Goal: Information Seeking & Learning: Learn about a topic

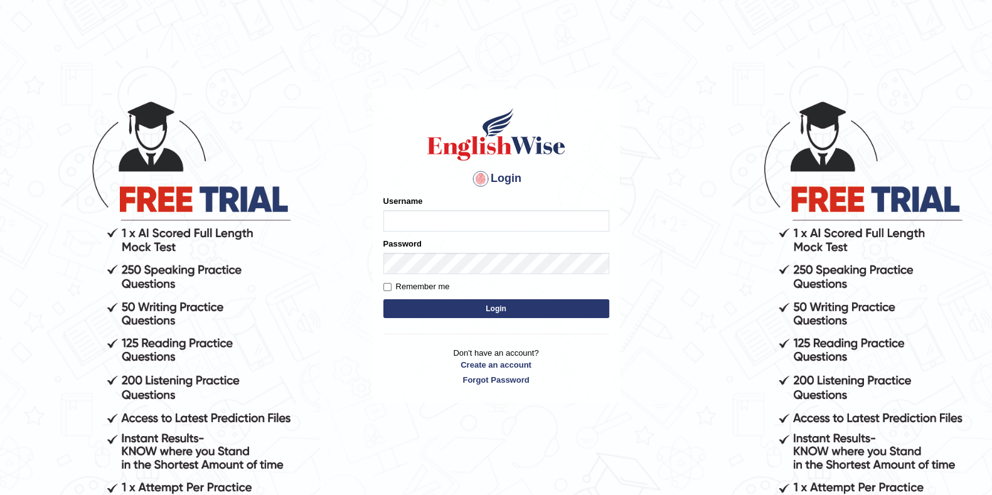
type input "eduardo_pte"
click at [475, 306] on button "Login" at bounding box center [496, 308] width 226 height 19
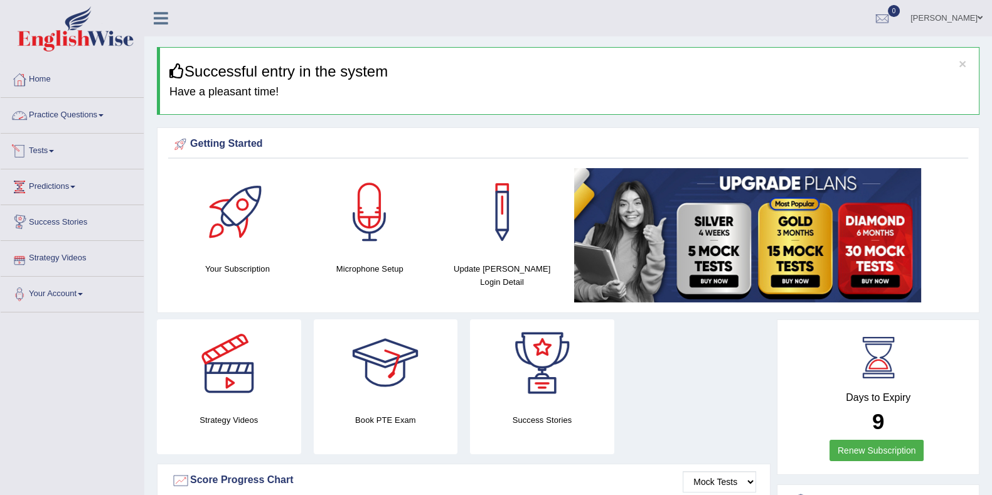
click at [68, 109] on link "Practice Questions" at bounding box center [72, 113] width 143 height 31
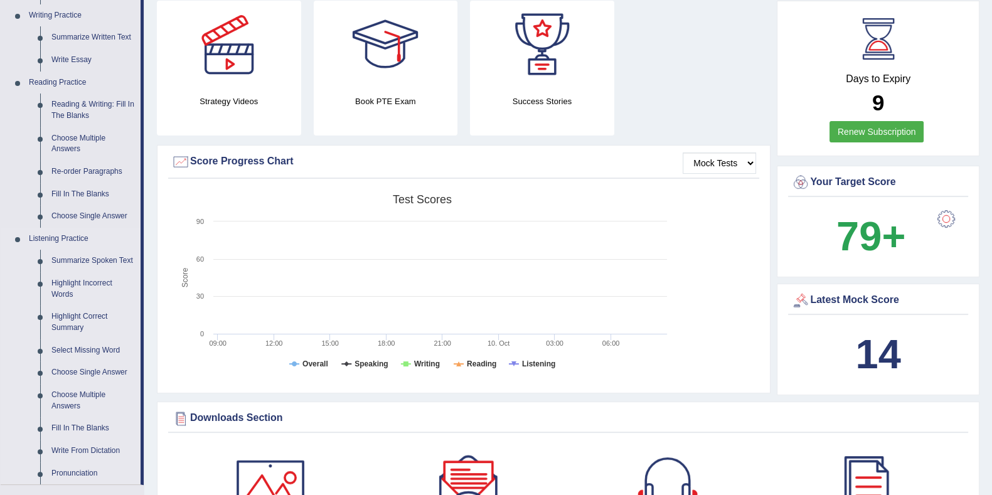
scroll to position [313, 0]
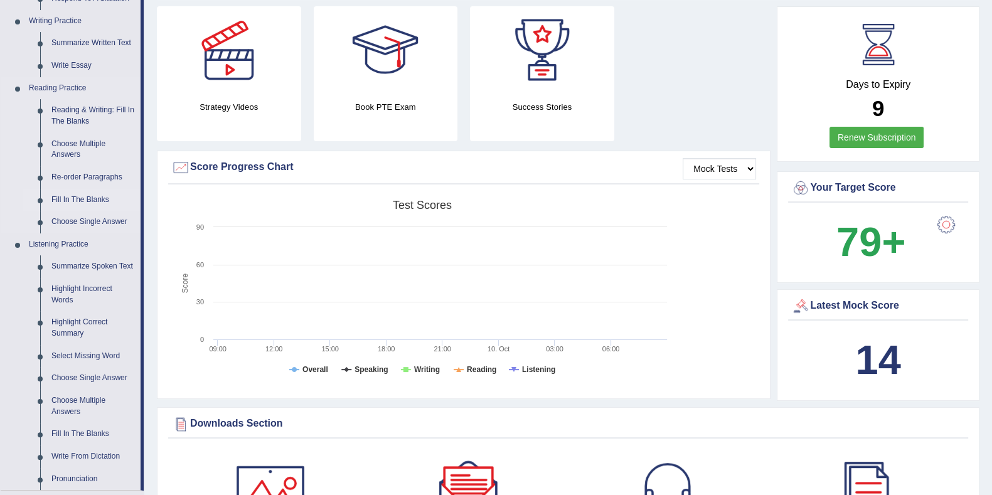
click at [92, 201] on link "Fill In The Blanks" at bounding box center [93, 200] width 95 height 23
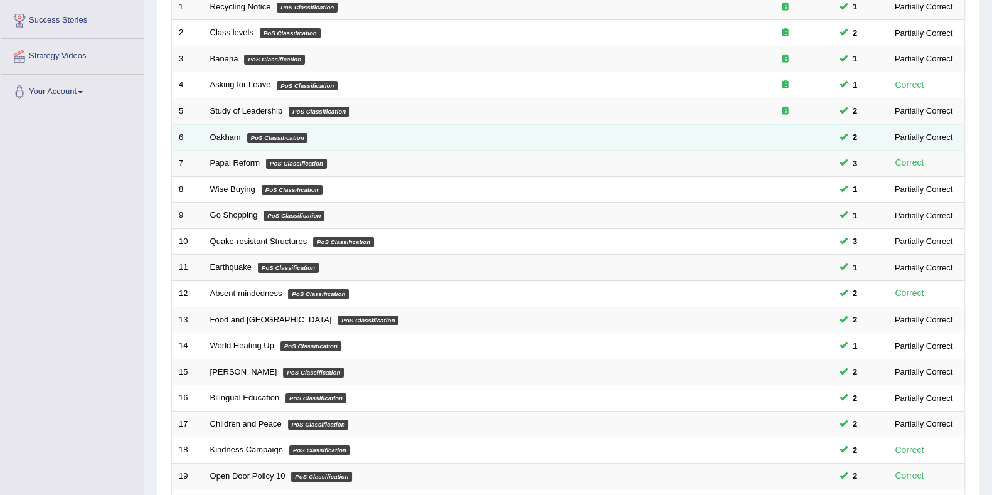
scroll to position [313, 0]
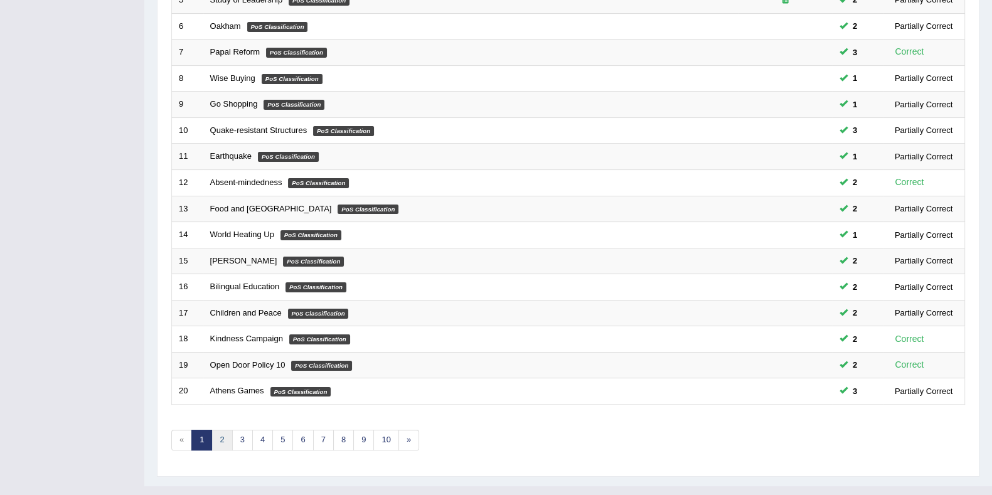
click at [218, 441] on link "2" at bounding box center [221, 440] width 21 height 21
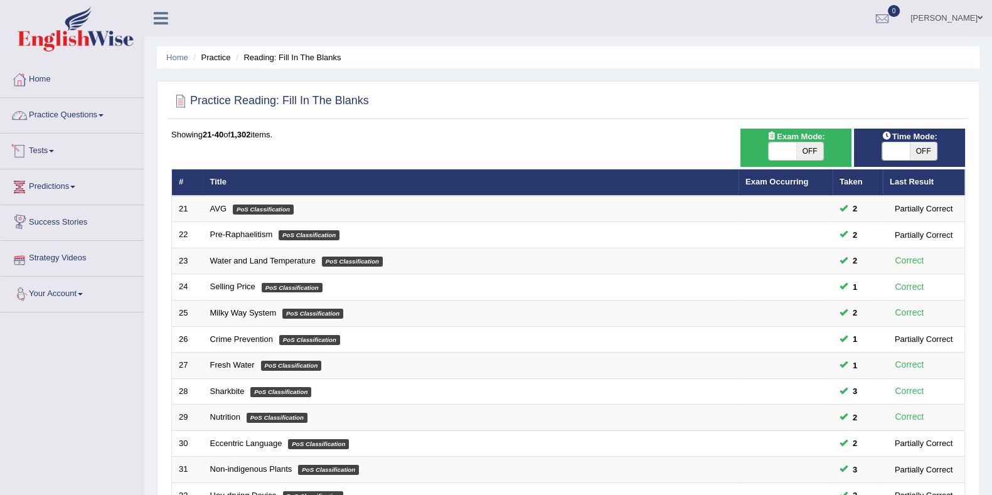
click at [51, 120] on link "Practice Questions" at bounding box center [72, 113] width 143 height 31
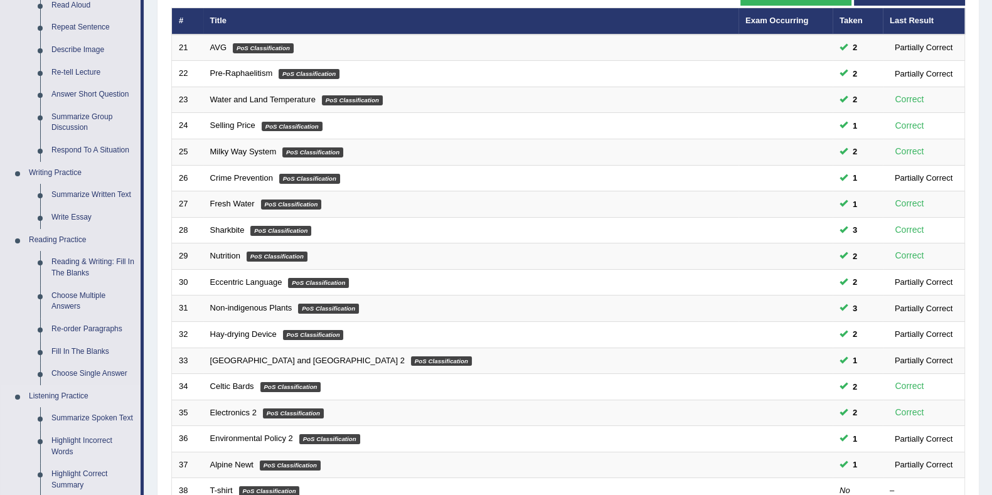
scroll to position [392, 0]
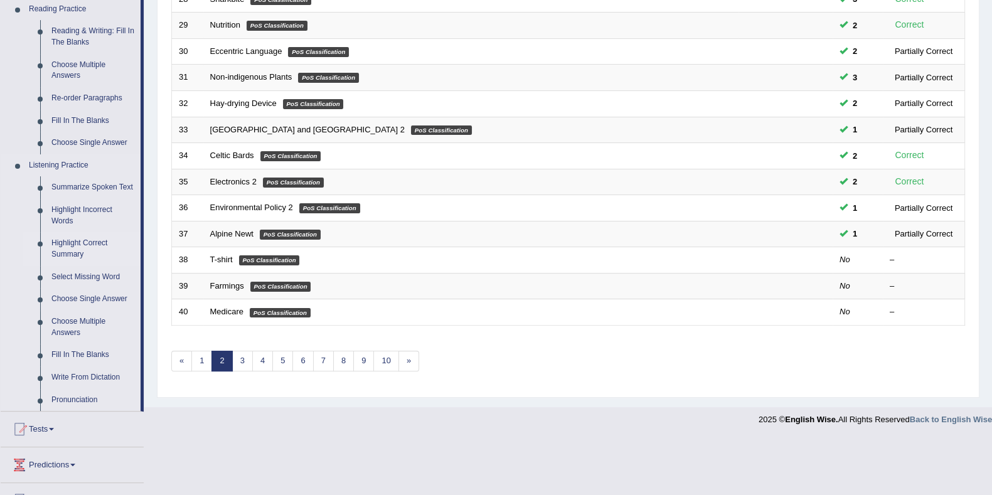
click at [75, 249] on link "Highlight Correct Summary" at bounding box center [93, 248] width 95 height 33
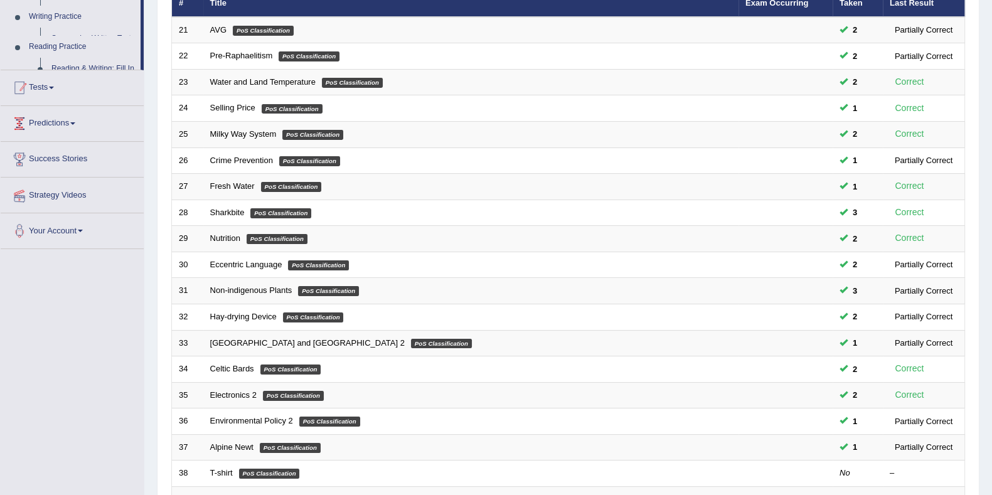
scroll to position [190, 0]
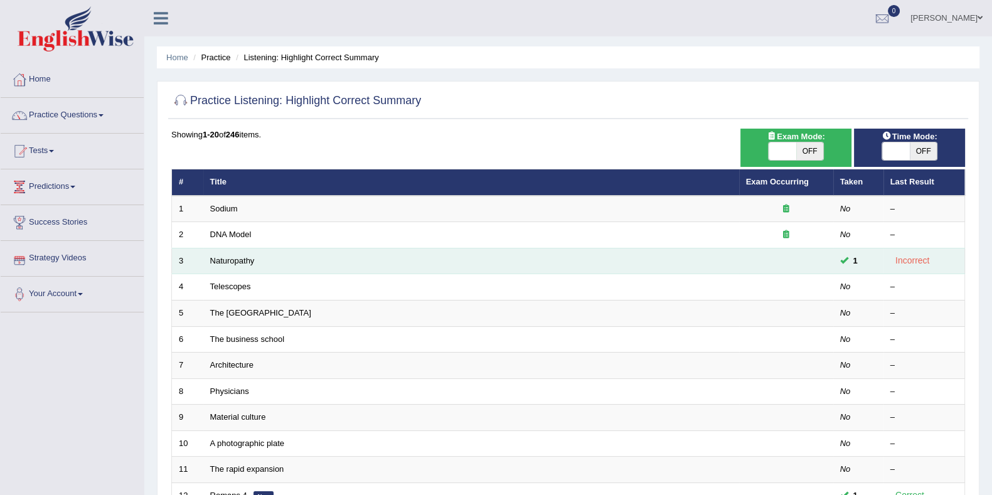
click at [225, 265] on td "Naturopathy" at bounding box center [471, 261] width 536 height 26
click at [223, 262] on link "Naturopathy" at bounding box center [232, 260] width 45 height 9
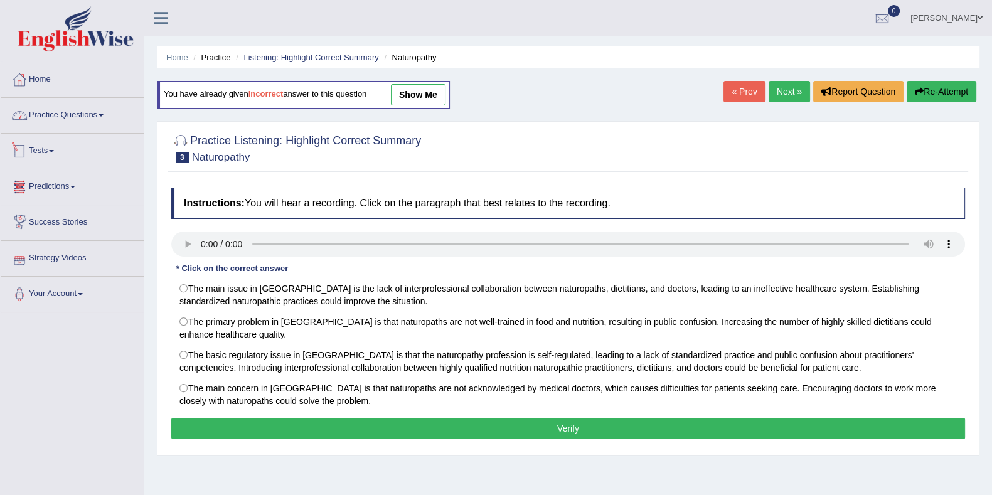
click at [60, 120] on link "Practice Questions" at bounding box center [72, 113] width 143 height 31
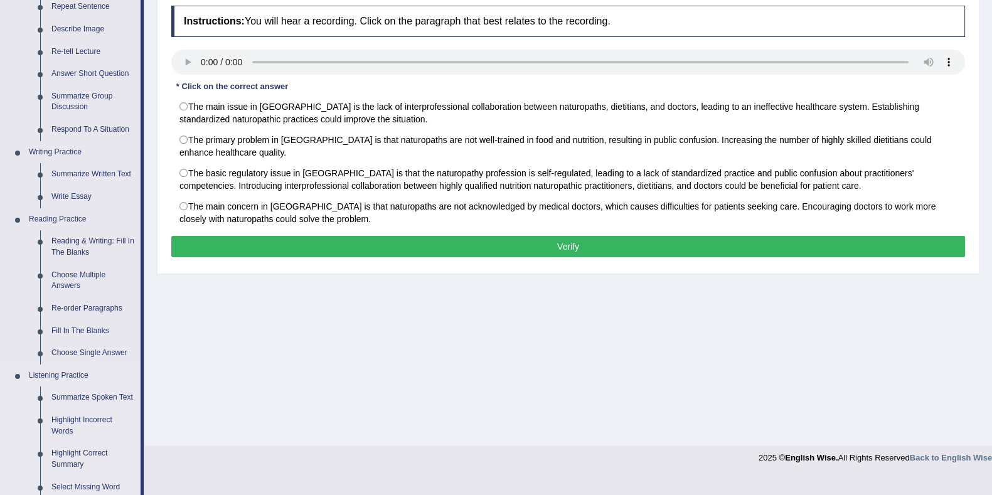
scroll to position [392, 0]
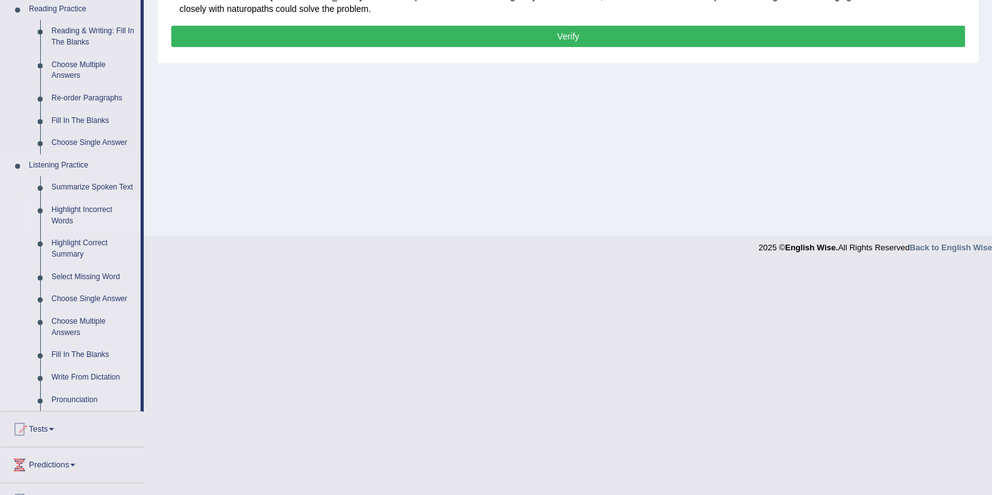
click at [82, 215] on link "Highlight Incorrect Words" at bounding box center [93, 215] width 95 height 33
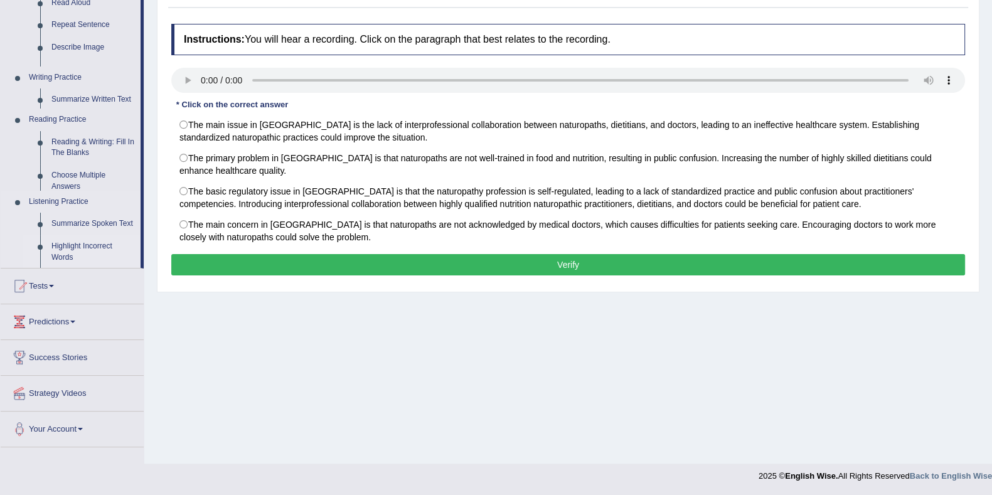
scroll to position [163, 0]
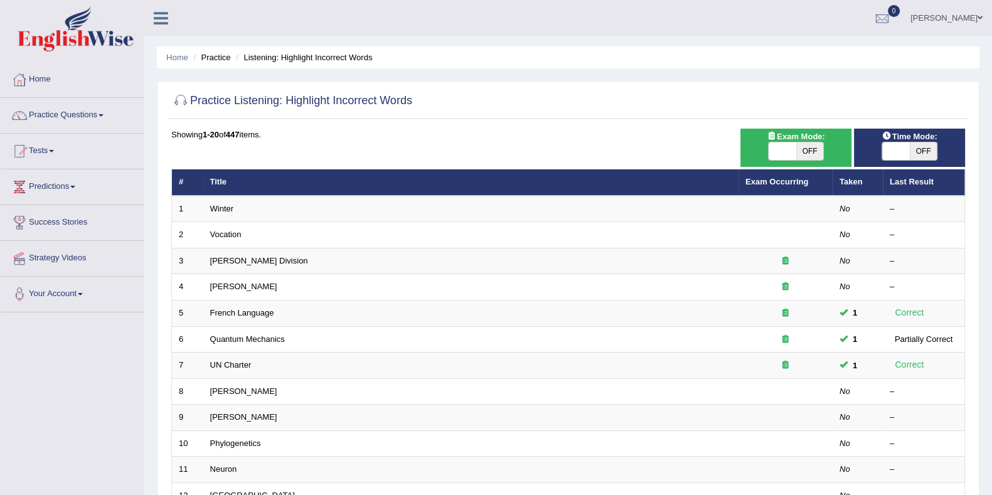
click at [910, 154] on span "OFF" at bounding box center [924, 151] width 28 height 18
checkbox input "true"
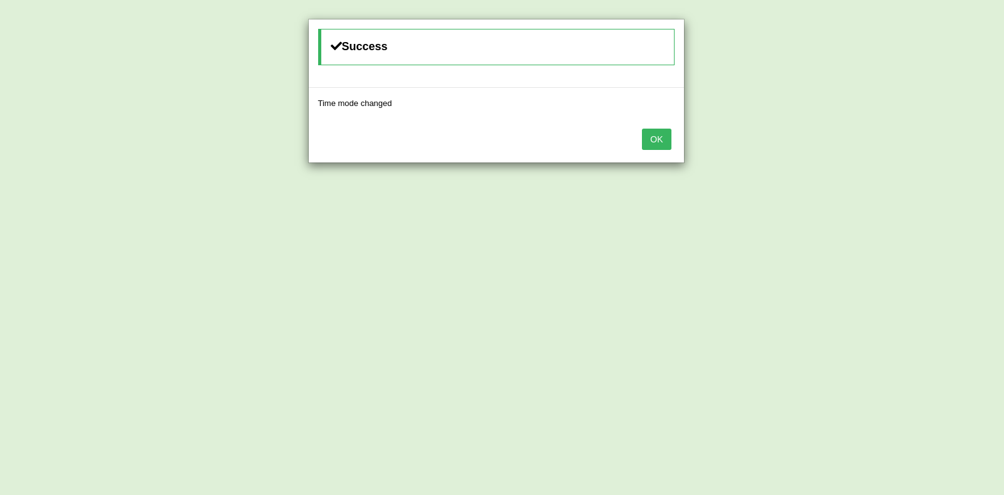
click at [665, 137] on button "OK" at bounding box center [656, 139] width 29 height 21
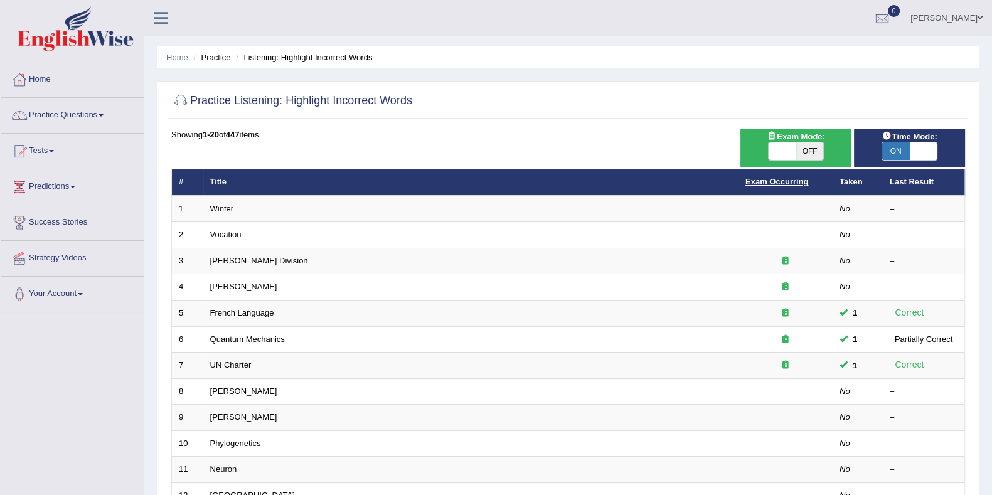
click at [784, 185] on link "Exam Occurring" at bounding box center [777, 181] width 63 height 9
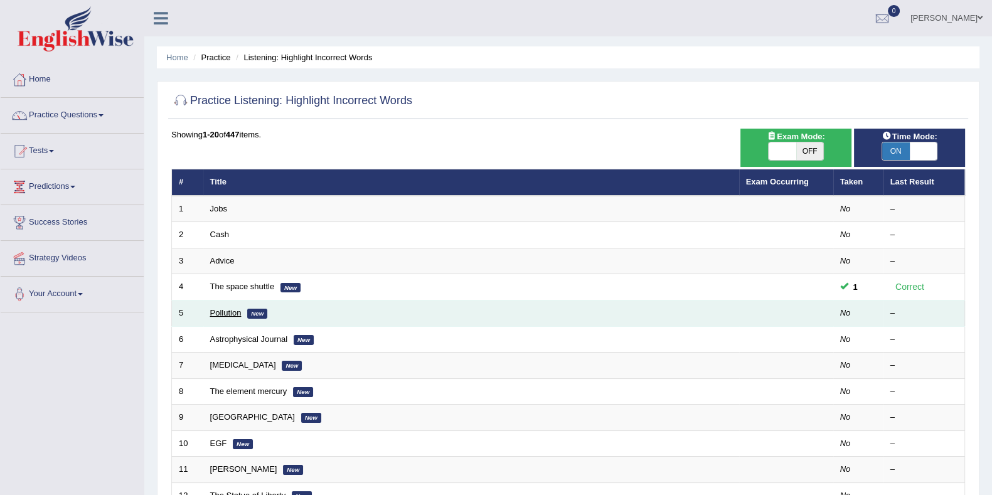
click at [236, 309] on link "Pollution" at bounding box center [225, 312] width 31 height 9
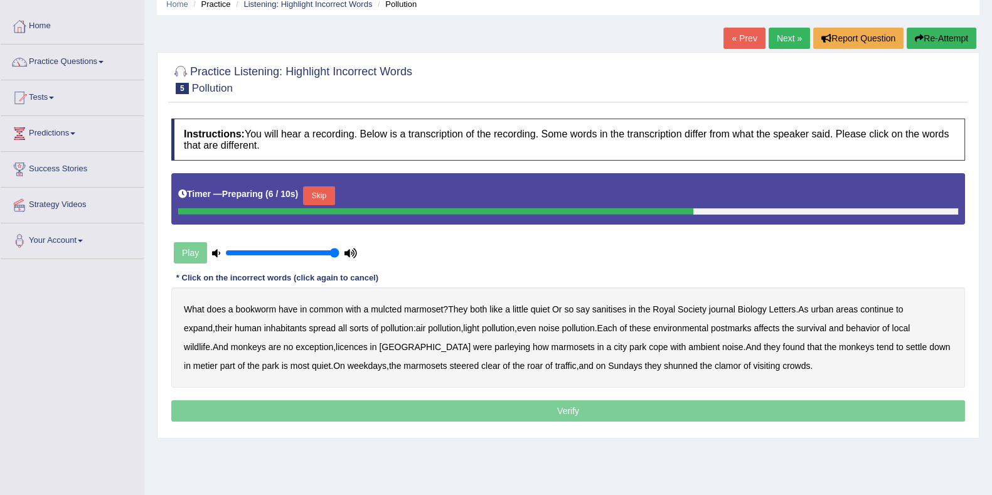
scroll to position [78, 0]
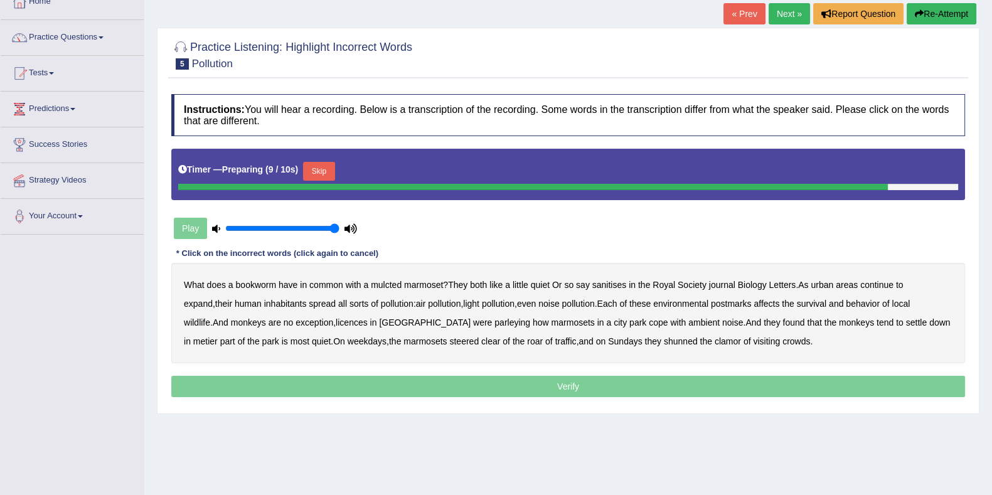
click at [318, 178] on button "Skip" at bounding box center [318, 171] width 31 height 19
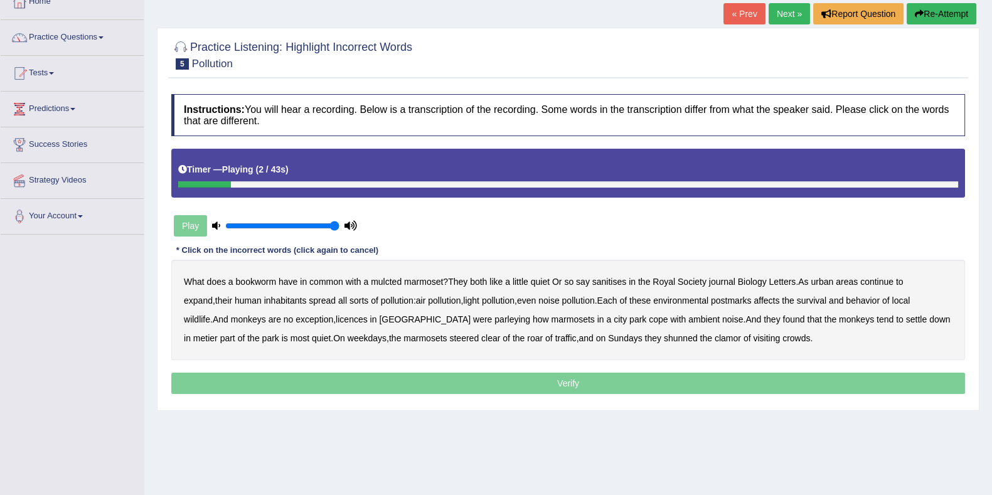
click at [383, 281] on b "mulcted" at bounding box center [386, 282] width 31 height 10
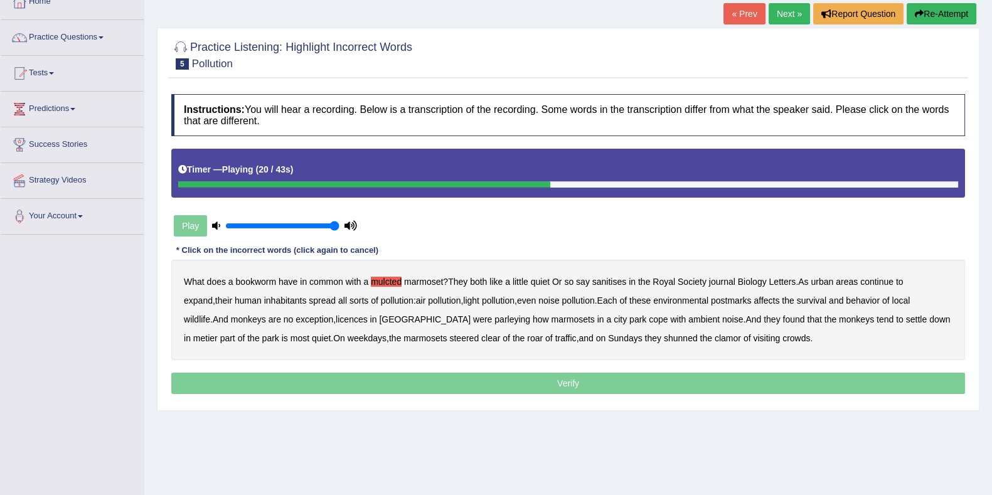
click at [719, 303] on b "postmarks" at bounding box center [731, 301] width 41 height 10
click at [336, 319] on b "licences" at bounding box center [352, 319] width 32 height 10
click at [495, 319] on b "parleying" at bounding box center [513, 319] width 36 height 10
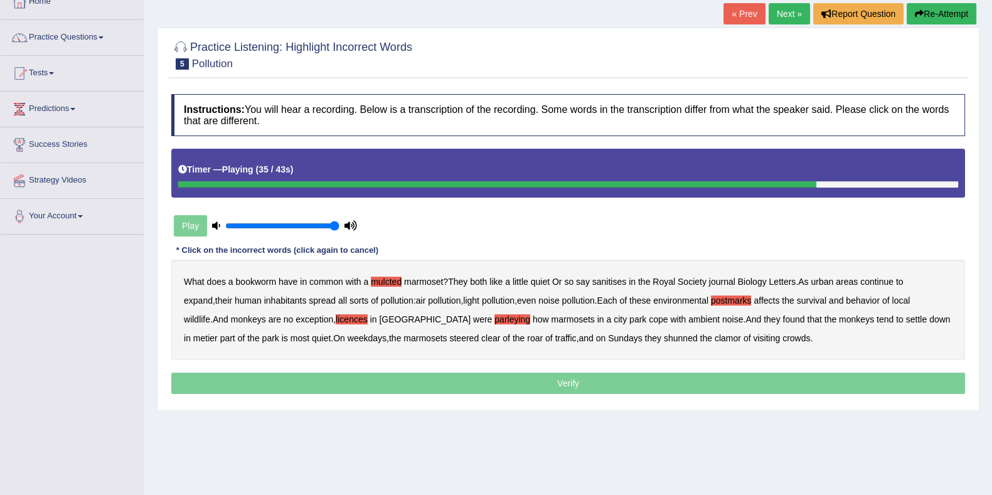
click at [218, 333] on b "metier" at bounding box center [205, 338] width 24 height 10
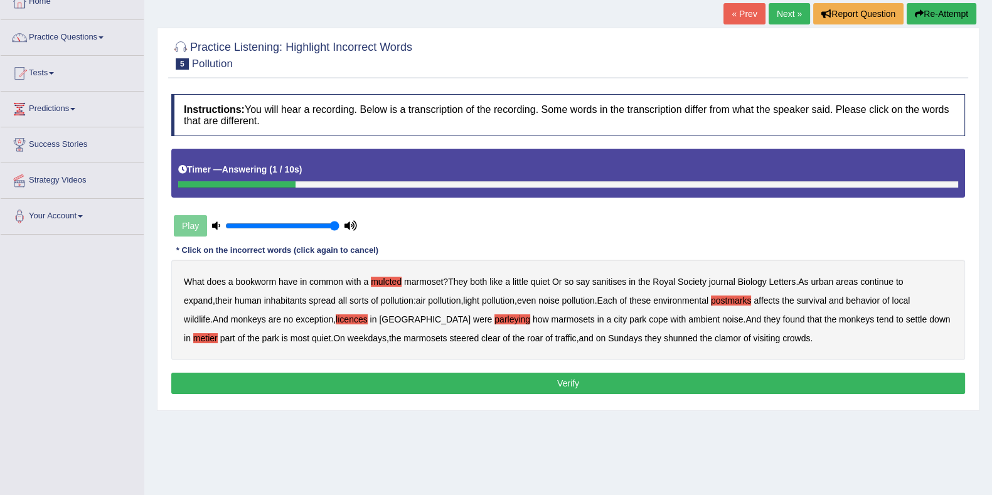
click at [715, 339] on b "clamor" at bounding box center [728, 338] width 26 height 10
click at [618, 346] on div "What does a bookworm have in common with a mulcted marmoset ? They both like a …" at bounding box center [568, 310] width 794 height 100
click at [715, 341] on b "clamor" at bounding box center [728, 338] width 26 height 10
click at [590, 382] on button "Verify" at bounding box center [568, 383] width 794 height 21
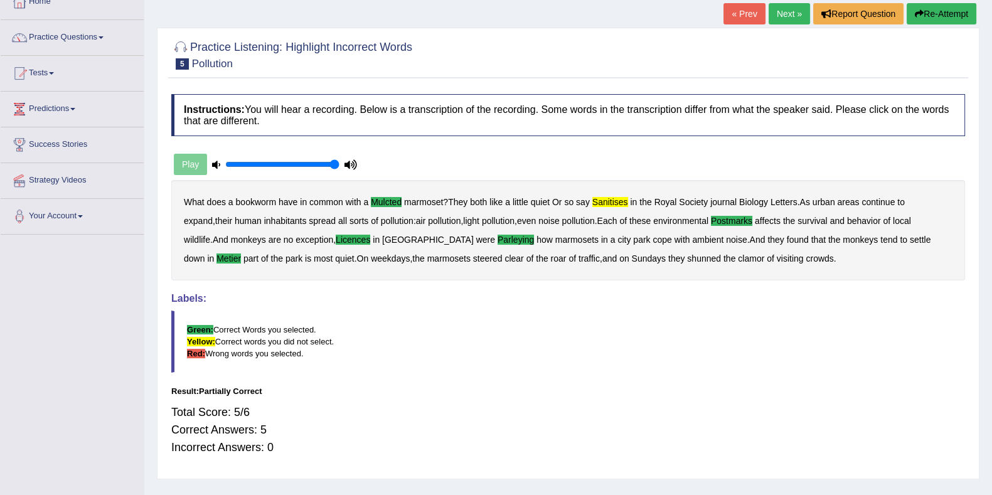
scroll to position [0, 0]
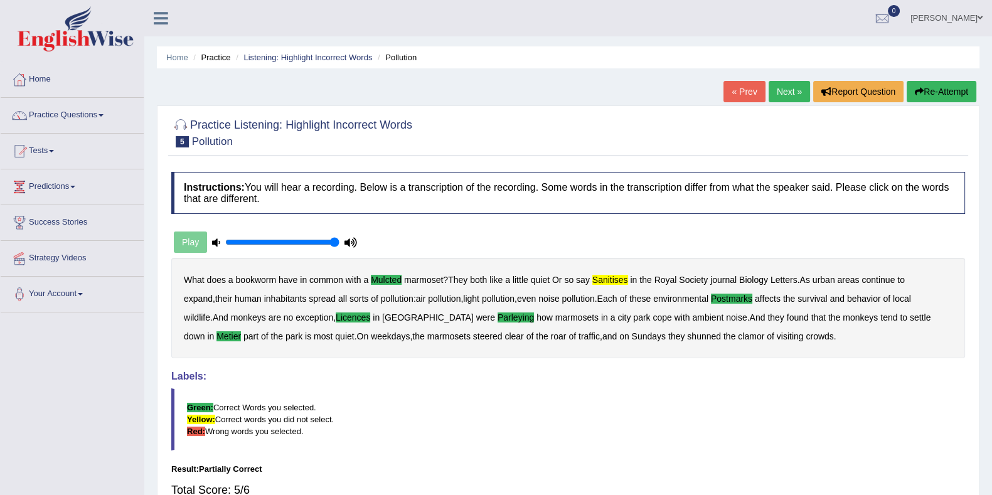
click at [778, 94] on link "Next »" at bounding box center [789, 91] width 41 height 21
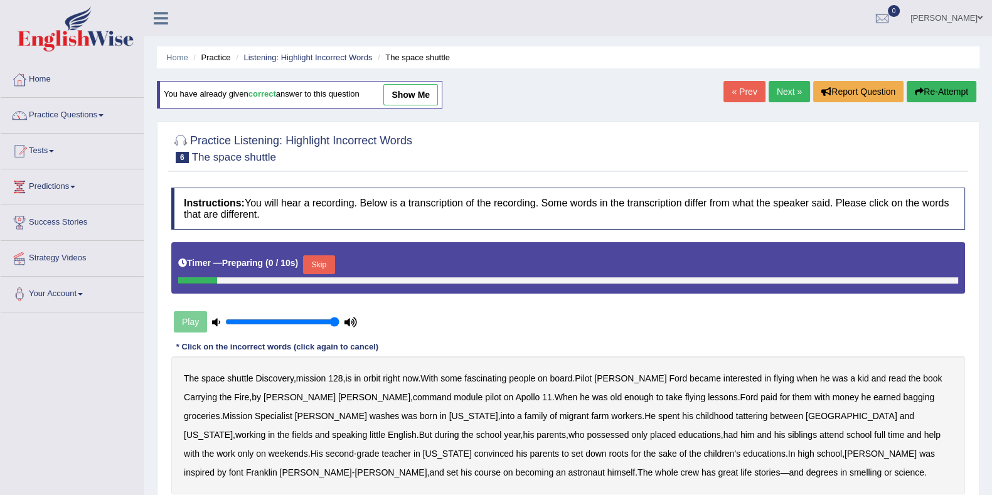
scroll to position [78, 0]
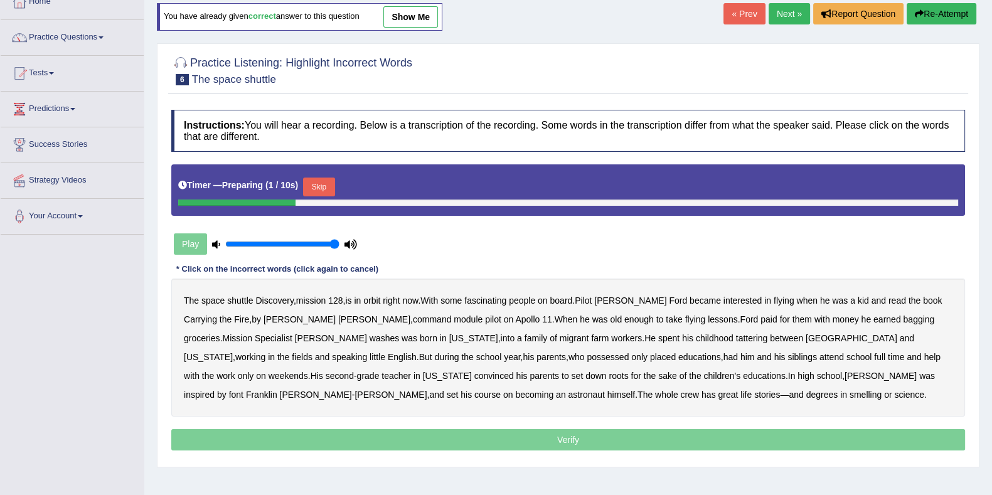
click at [321, 183] on button "Skip" at bounding box center [318, 187] width 31 height 19
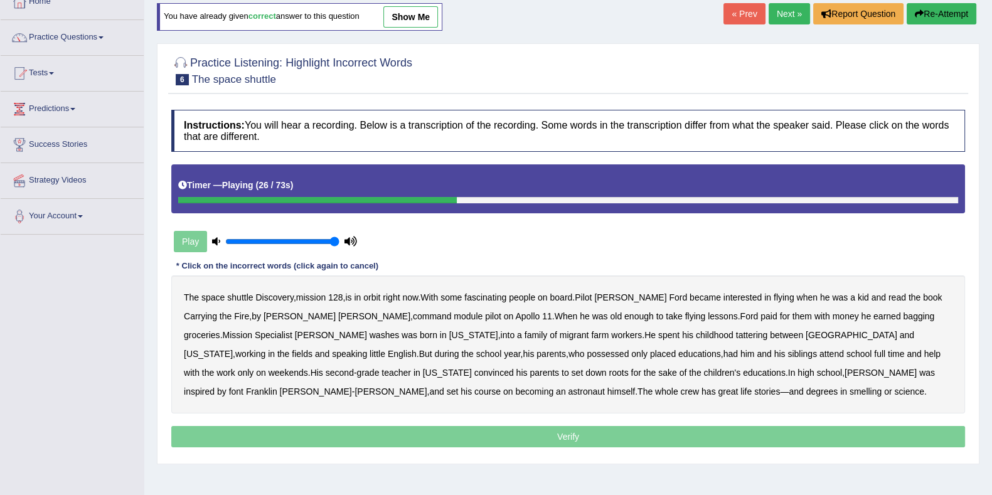
click at [792, 17] on link "Next »" at bounding box center [789, 13] width 41 height 21
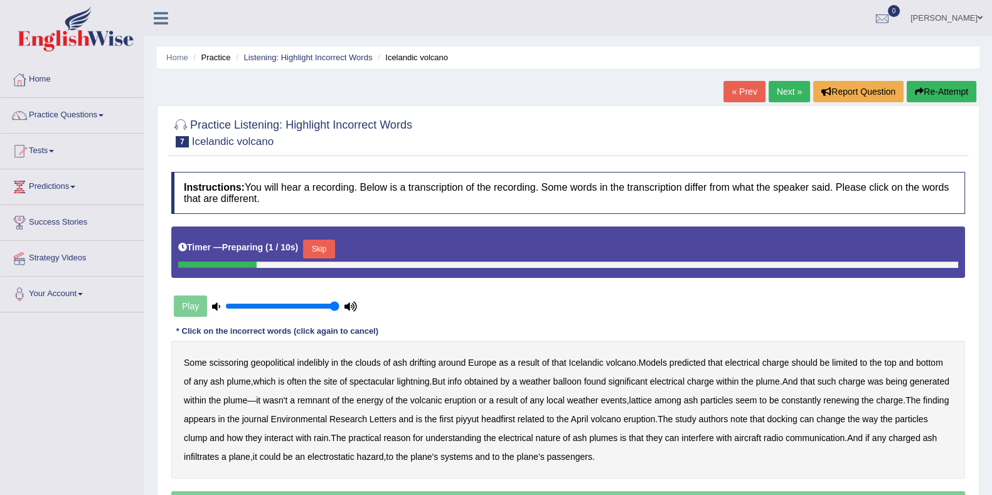
scroll to position [78, 0]
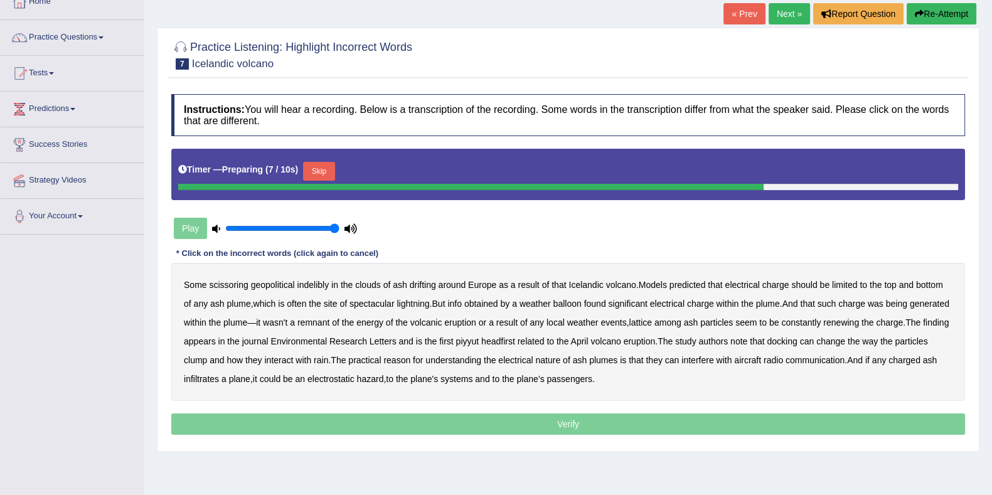
click at [329, 171] on button "Skip" at bounding box center [318, 171] width 31 height 19
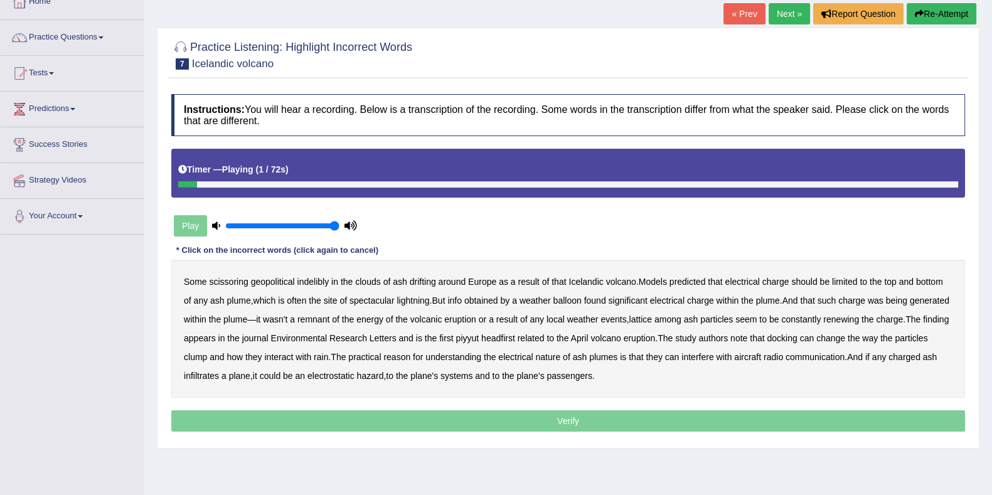
click at [229, 284] on b "scissoring" at bounding box center [228, 282] width 39 height 10
click at [190, 302] on b "of" at bounding box center [188, 301] width 8 height 10
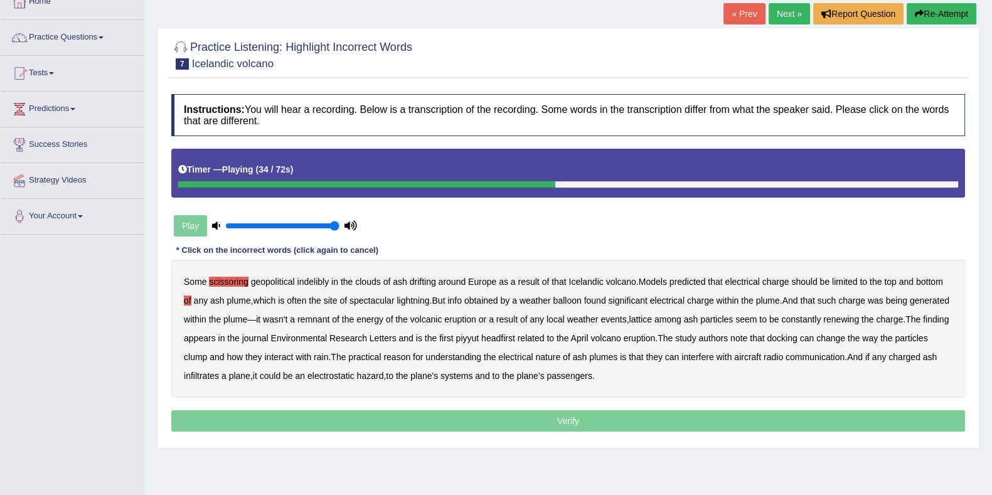
click at [652, 315] on b "lattice" at bounding box center [640, 319] width 23 height 10
click at [515, 338] on b "headfirst" at bounding box center [498, 338] width 34 height 10
click at [797, 338] on b "docking" at bounding box center [782, 338] width 30 height 10
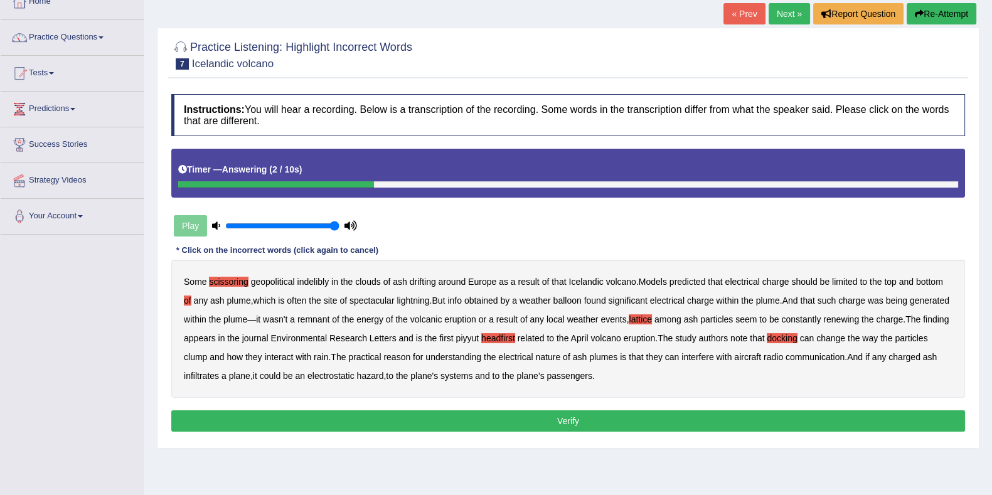
click at [587, 415] on button "Verify" at bounding box center [568, 420] width 794 height 21
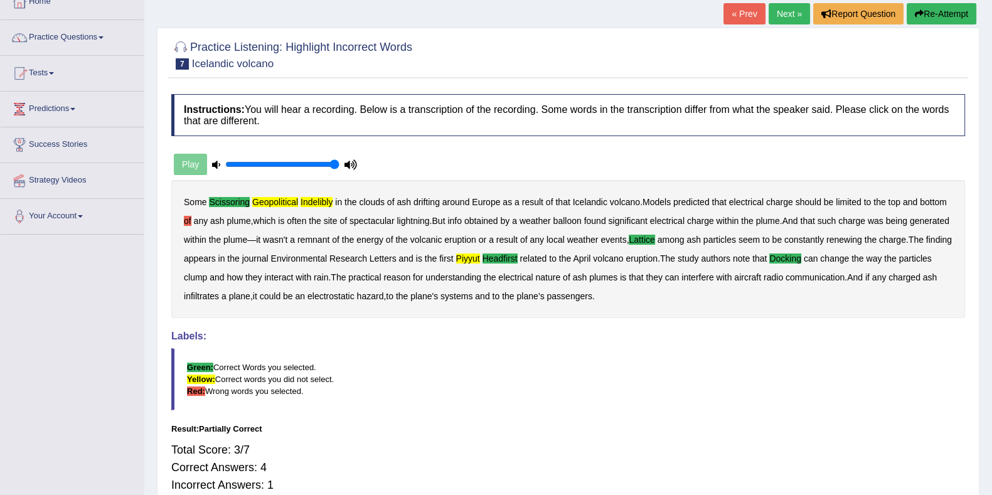
click at [799, 13] on link "Next »" at bounding box center [789, 13] width 41 height 21
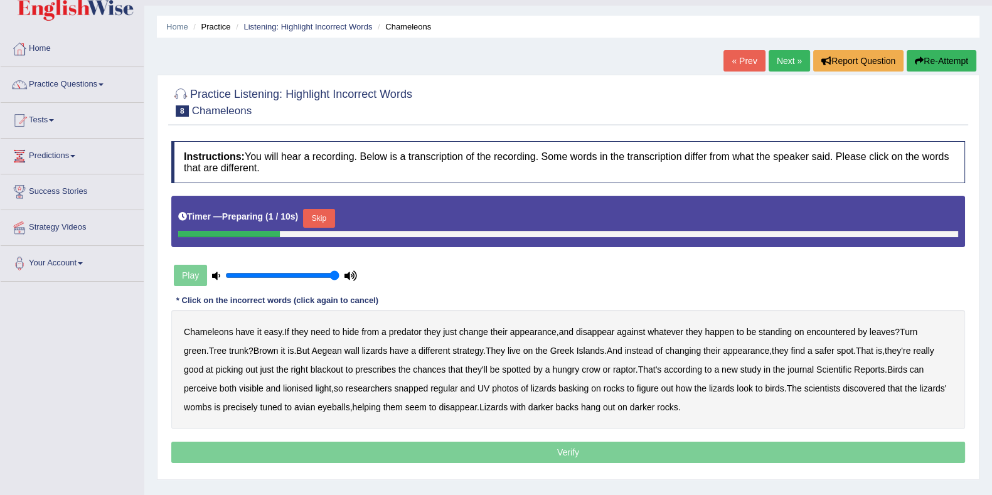
scroll to position [78, 0]
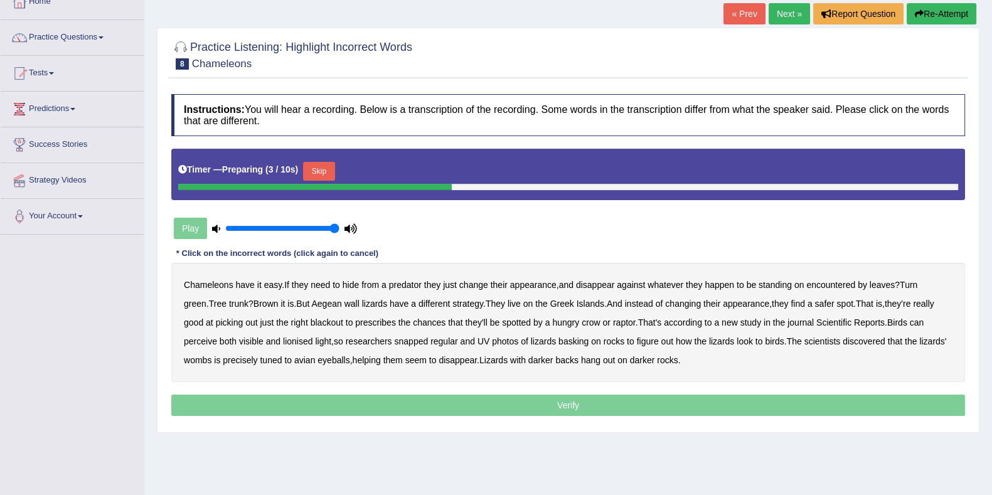
click at [323, 177] on button "Skip" at bounding box center [318, 171] width 31 height 19
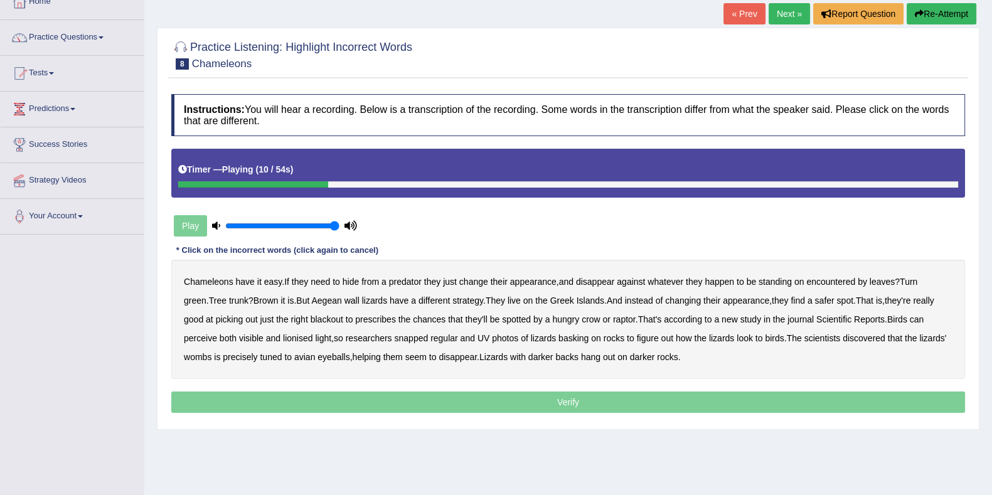
click at [849, 281] on b "encountered" at bounding box center [830, 282] width 49 height 10
click at [505, 319] on b "spotted" at bounding box center [516, 319] width 29 height 10
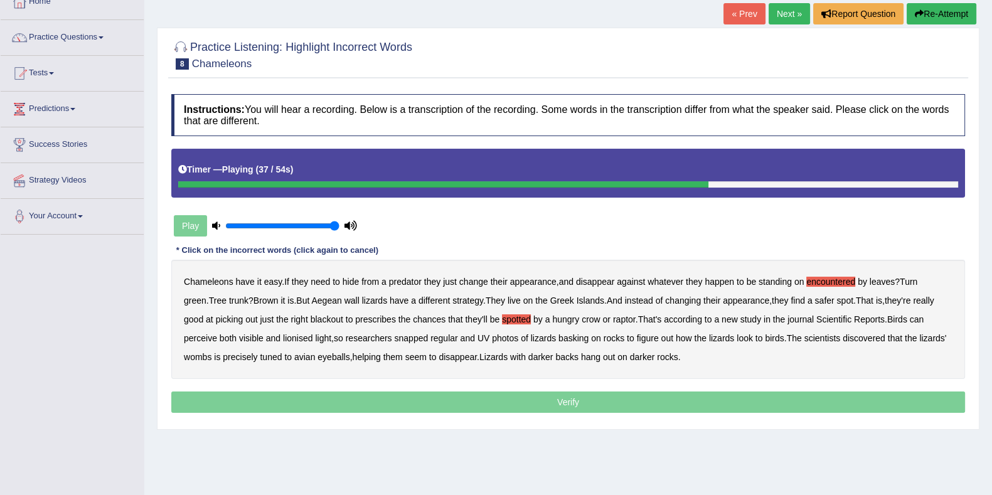
click at [283, 334] on b "lionised" at bounding box center [297, 338] width 29 height 10
click at [211, 352] on b "wombs" at bounding box center [198, 357] width 28 height 10
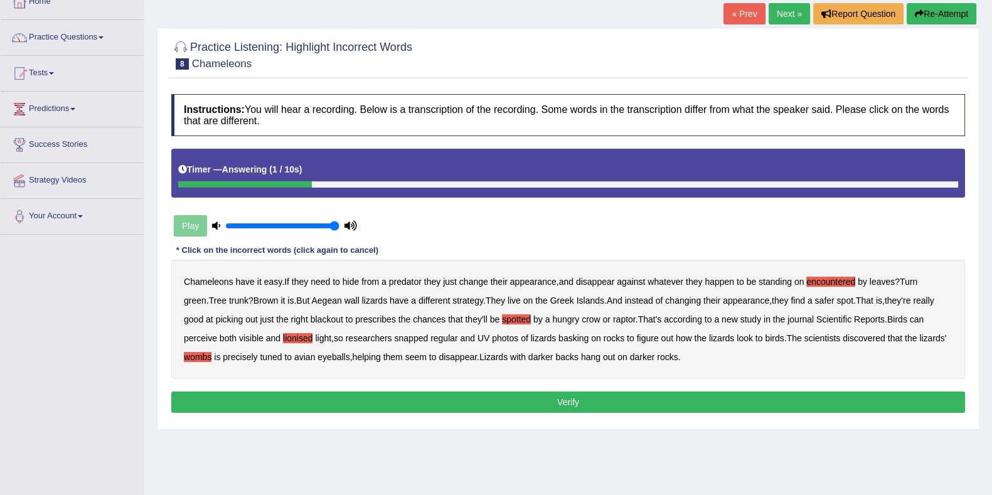
click at [586, 395] on button "Verify" at bounding box center [568, 402] width 794 height 21
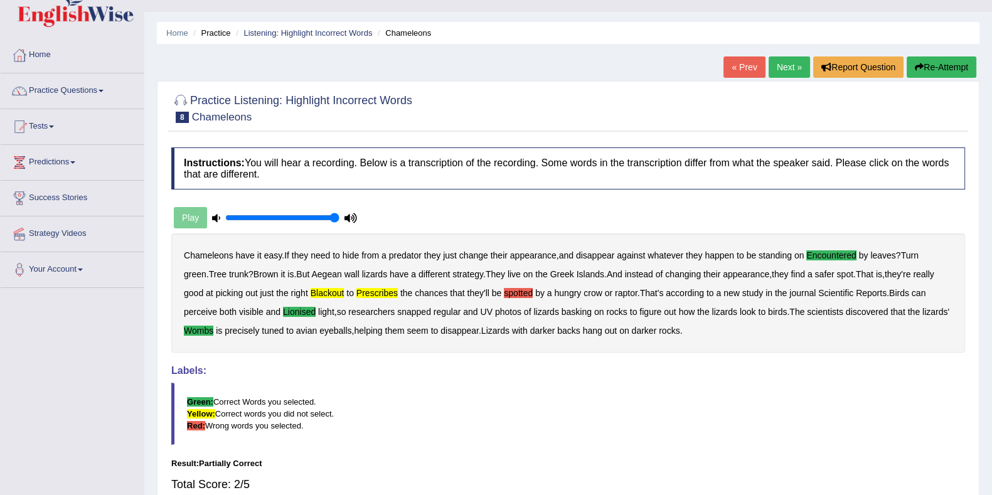
scroll to position [0, 0]
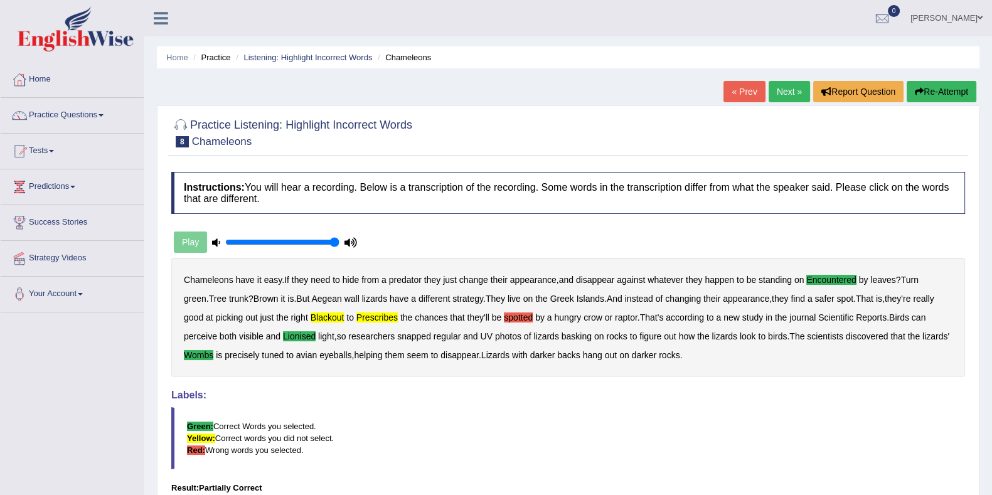
click at [951, 99] on button "Re-Attempt" at bounding box center [942, 91] width 70 height 21
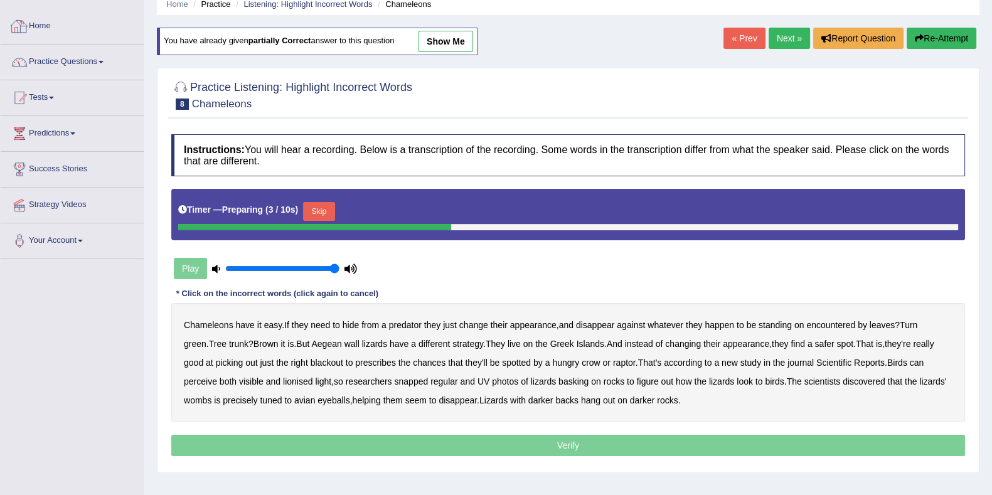
scroll to position [78, 0]
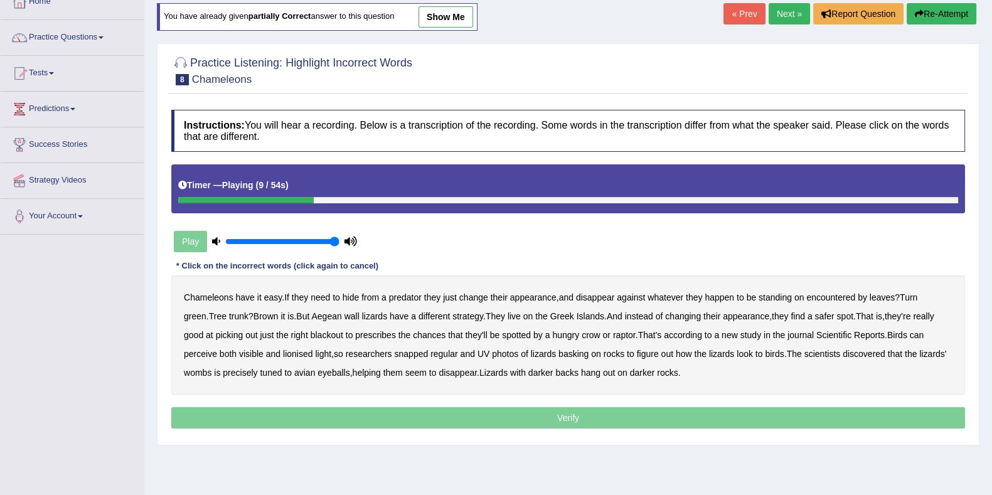
click at [843, 290] on div "Chameleons have it easy . If they need to hide from a predator they just change…" at bounding box center [568, 334] width 794 height 119
click at [850, 299] on b "encountered" at bounding box center [830, 297] width 49 height 10
click at [229, 318] on b "trunk" at bounding box center [238, 316] width 19 height 10
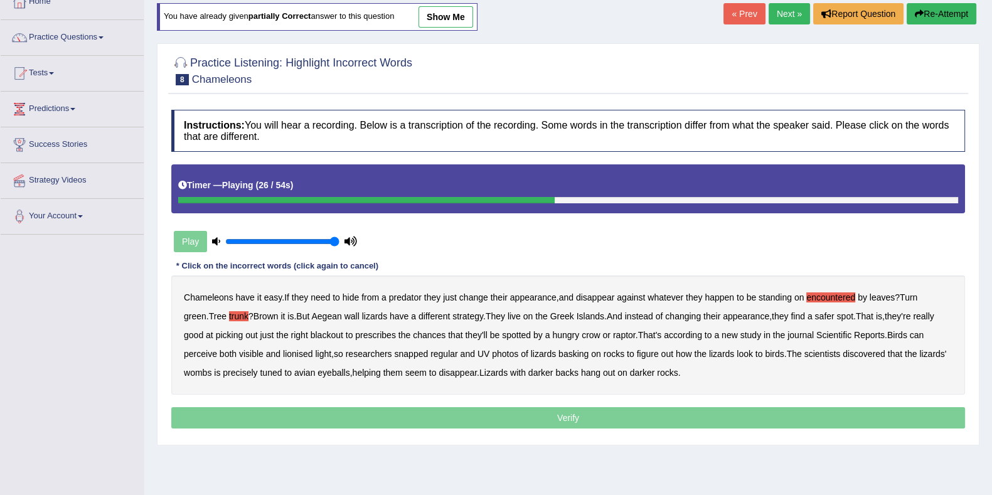
click at [324, 334] on div "Chameleons have it easy . If they need to hide from a predator they just change…" at bounding box center [568, 334] width 794 height 119
click at [317, 333] on b "blackout" at bounding box center [327, 335] width 33 height 10
click at [283, 355] on b "lionised" at bounding box center [297, 354] width 29 height 10
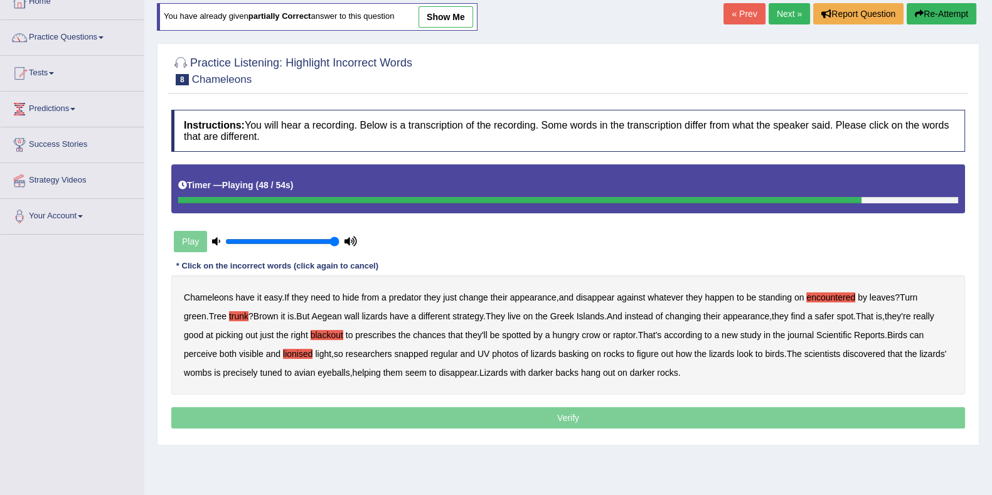
click at [211, 368] on b "wombs" at bounding box center [198, 373] width 28 height 10
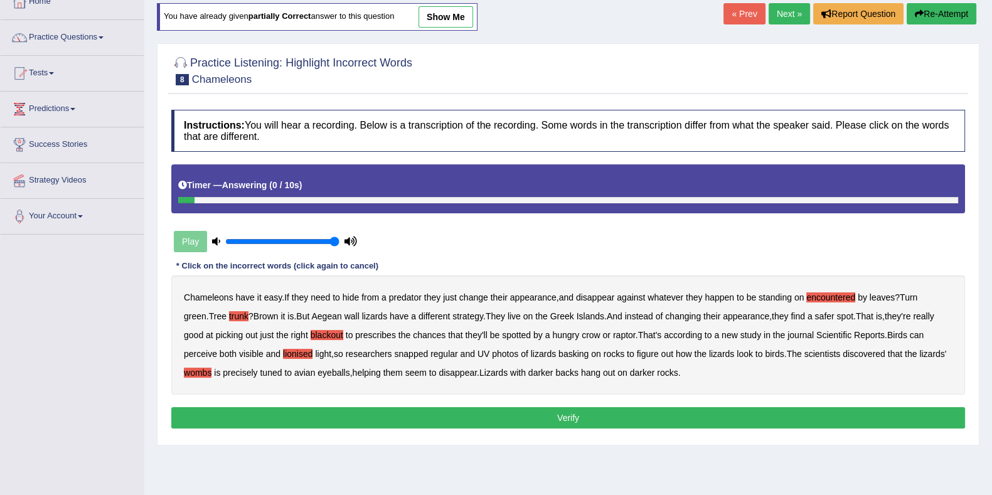
click at [654, 418] on button "Verify" at bounding box center [568, 417] width 794 height 21
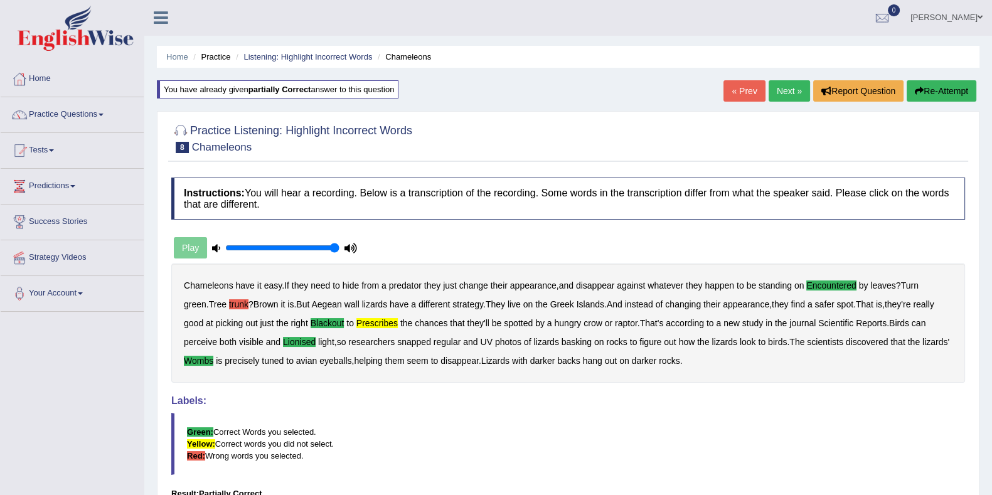
scroll to position [0, 0]
click at [772, 89] on link "Next »" at bounding box center [789, 91] width 41 height 21
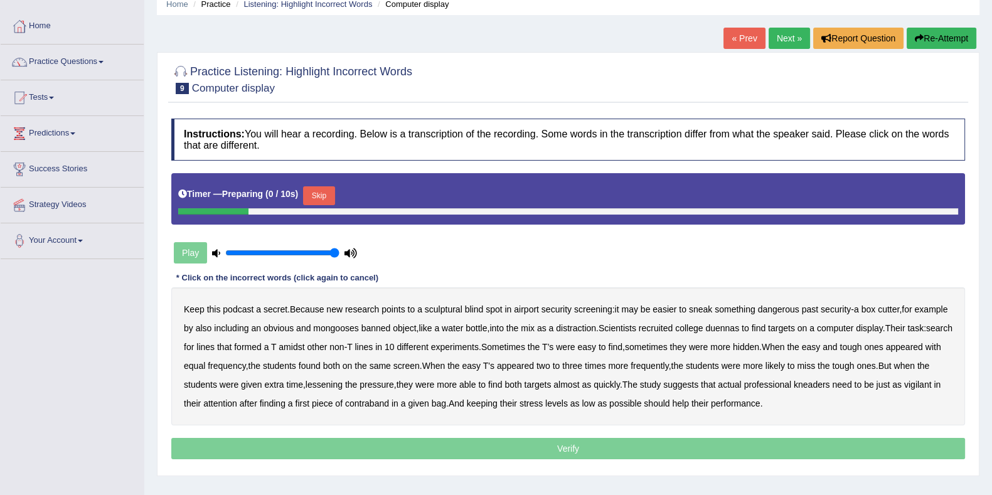
scroll to position [78, 0]
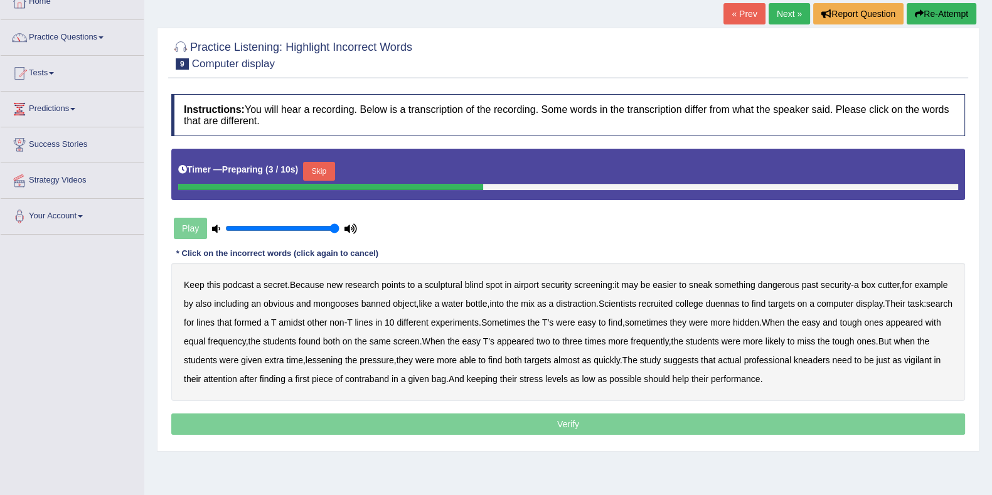
click at [326, 169] on button "Skip" at bounding box center [318, 171] width 31 height 19
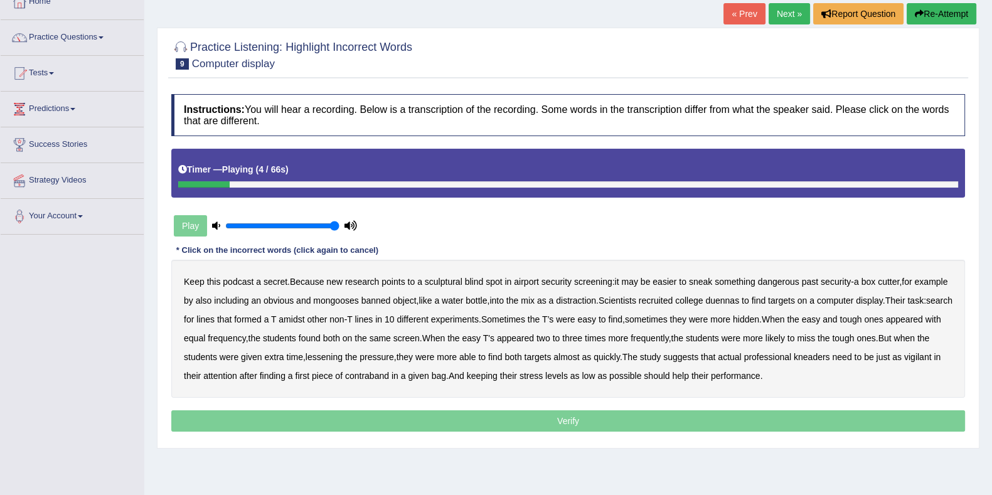
click at [444, 281] on b "sculptural" at bounding box center [444, 282] width 38 height 10
click at [358, 300] on b "mongooses" at bounding box center [335, 301] width 45 height 10
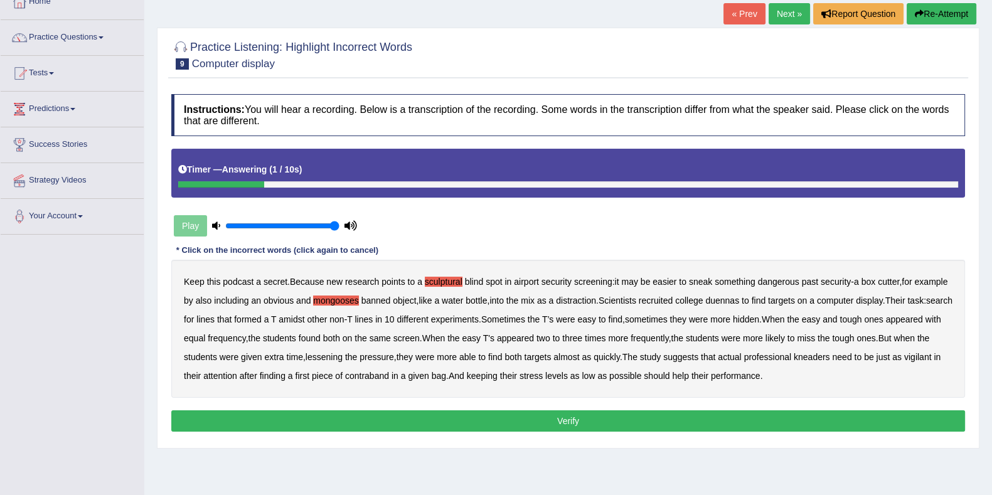
click at [769, 415] on button "Verify" at bounding box center [568, 420] width 794 height 21
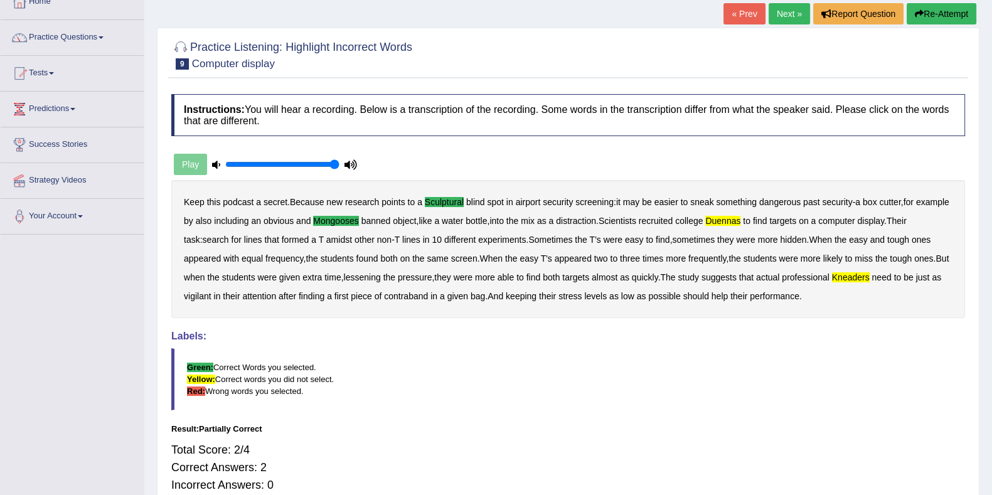
click at [774, 11] on link "Next »" at bounding box center [789, 13] width 41 height 21
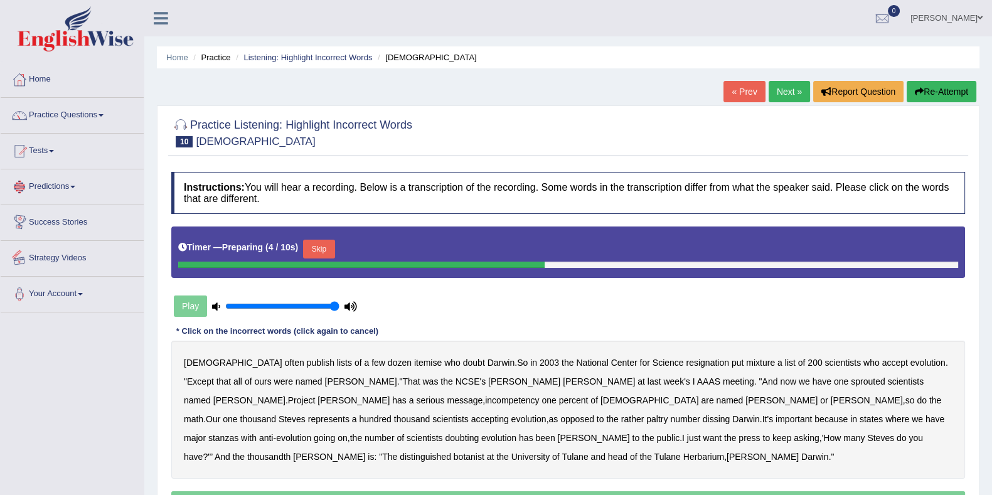
scroll to position [78, 0]
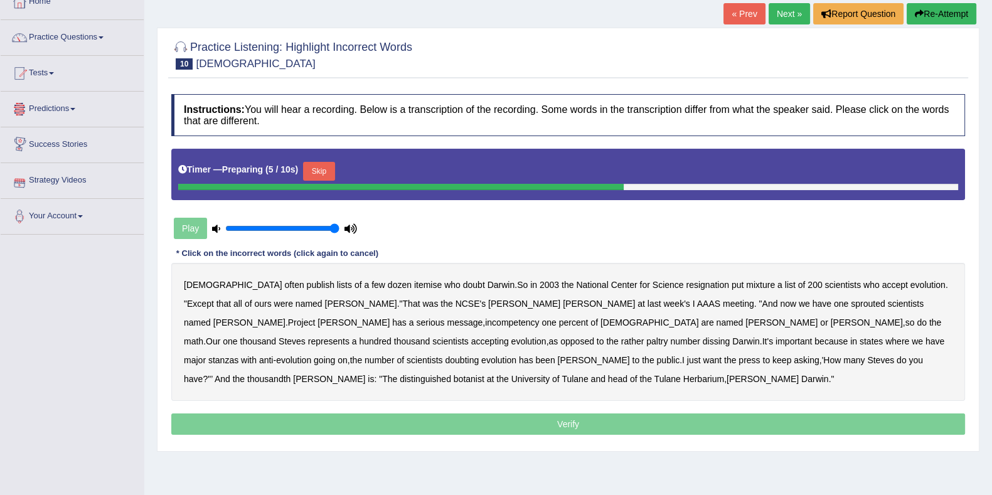
click at [326, 162] on button "Skip" at bounding box center [318, 171] width 31 height 19
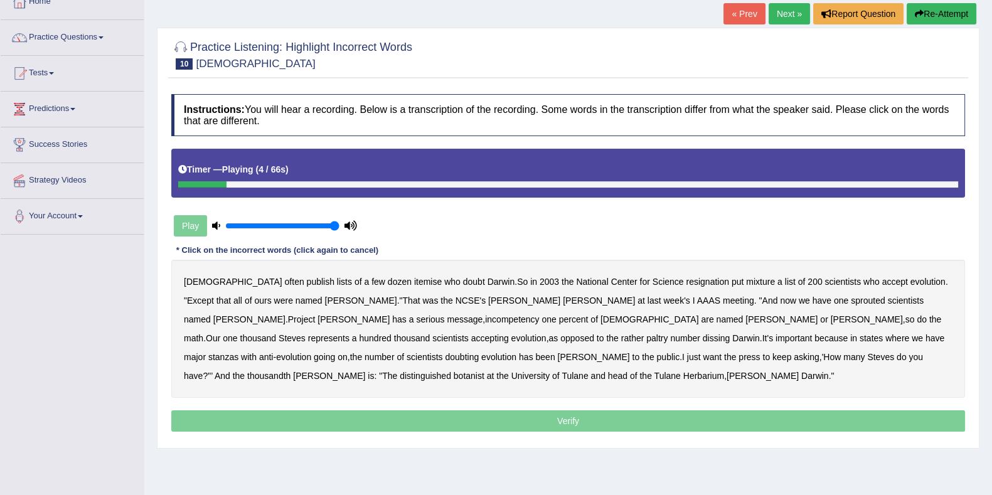
click at [414, 282] on b "itemise" at bounding box center [428, 282] width 28 height 10
click at [686, 281] on b "resignation" at bounding box center [707, 282] width 43 height 10
click at [296, 300] on b "named" at bounding box center [309, 301] width 27 height 10
click at [296, 302] on b "named" at bounding box center [309, 301] width 27 height 10
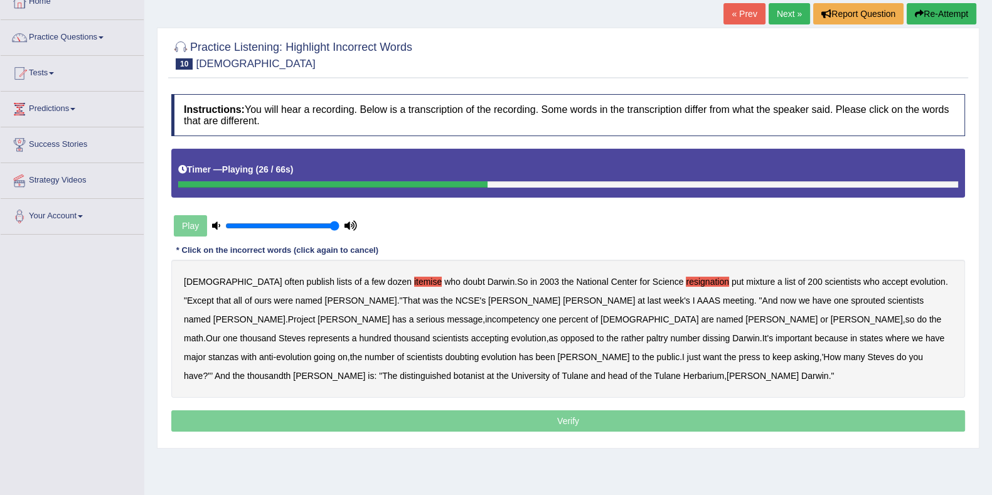
click at [851, 299] on b "sprouted" at bounding box center [868, 301] width 34 height 10
click at [485, 317] on b "incompetency" at bounding box center [512, 319] width 54 height 10
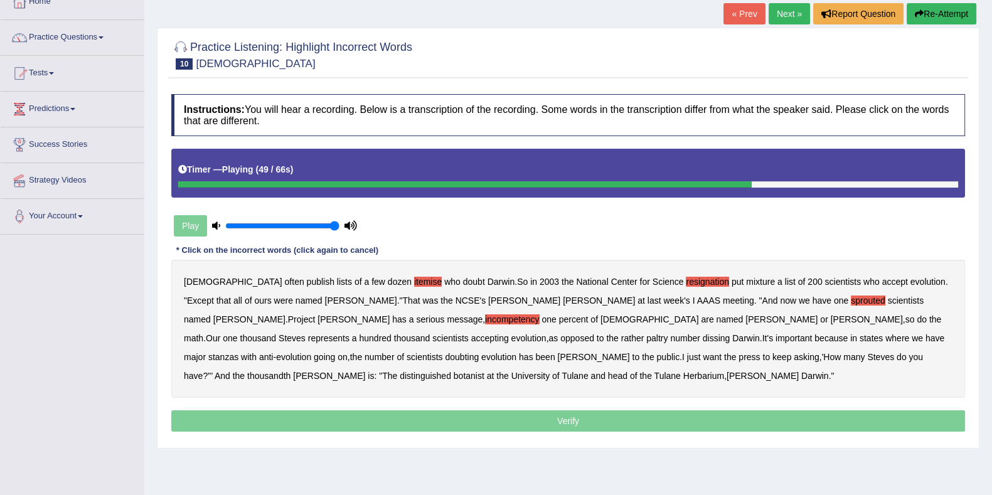
click at [238, 352] on b "stanzas" at bounding box center [223, 357] width 30 height 10
click at [629, 352] on b "wade" at bounding box center [593, 357] width 72 height 10
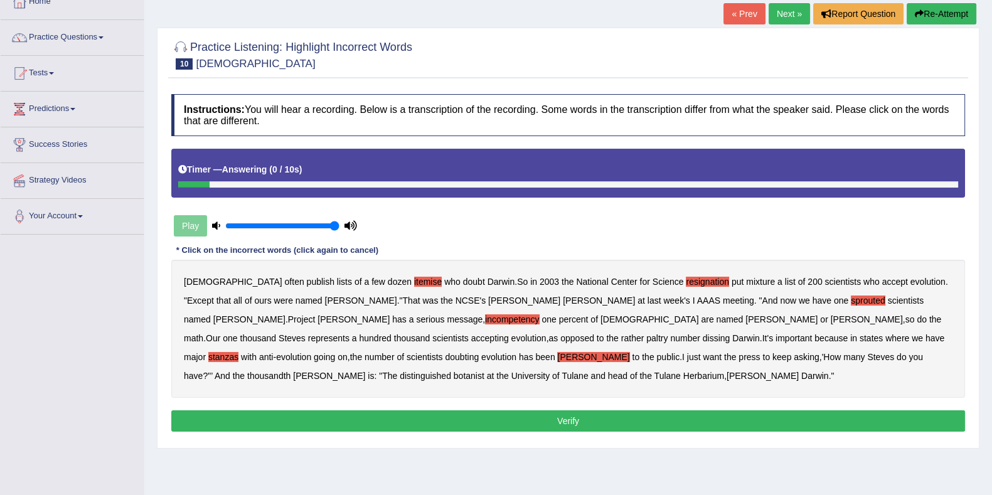
click at [457, 414] on button "Verify" at bounding box center [568, 420] width 794 height 21
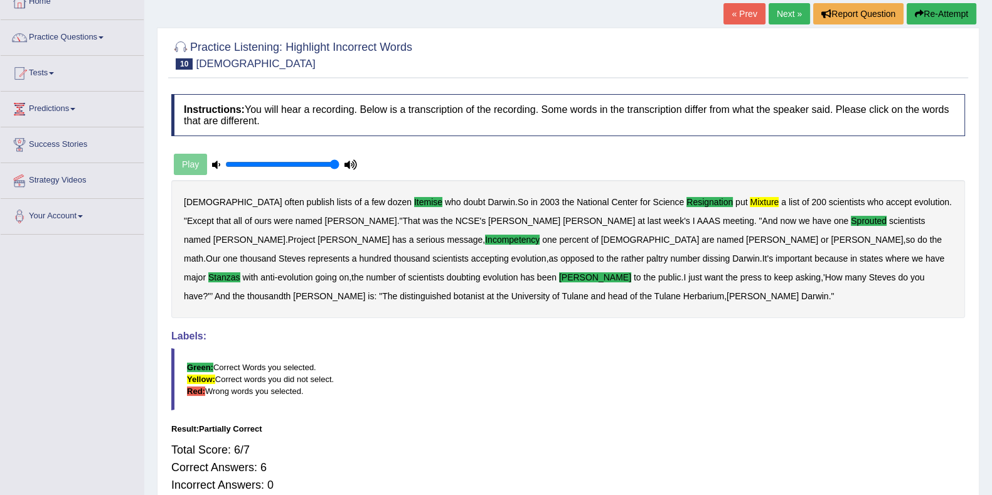
click at [788, 17] on link "Next »" at bounding box center [789, 13] width 41 height 21
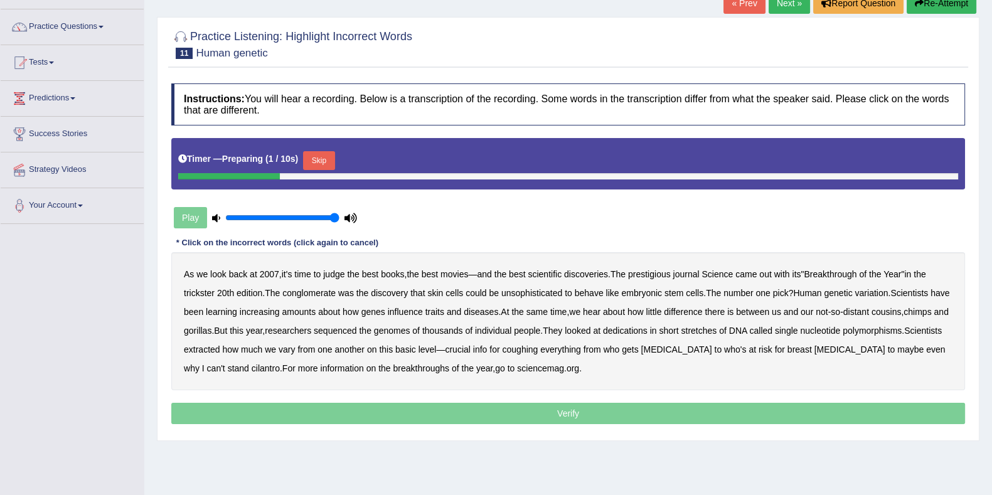
scroll to position [163, 0]
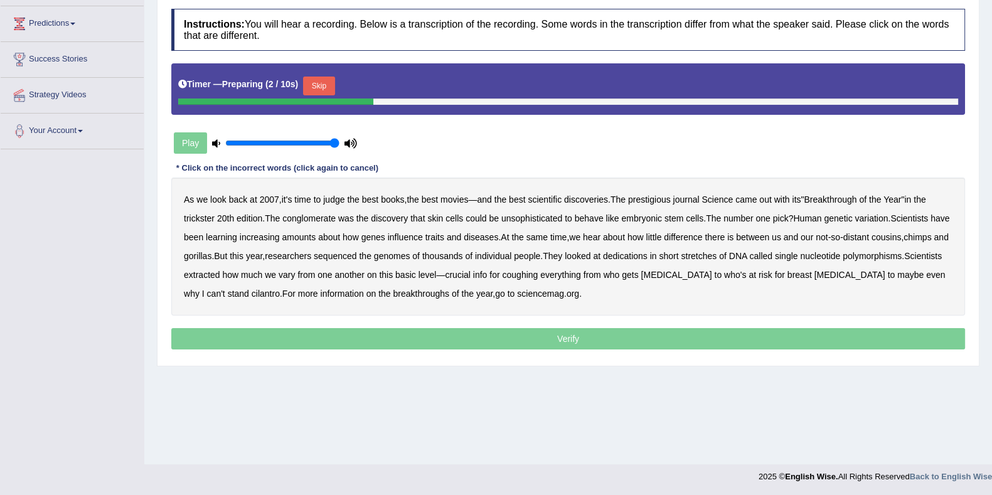
click at [329, 86] on button "Skip" at bounding box center [318, 86] width 31 height 19
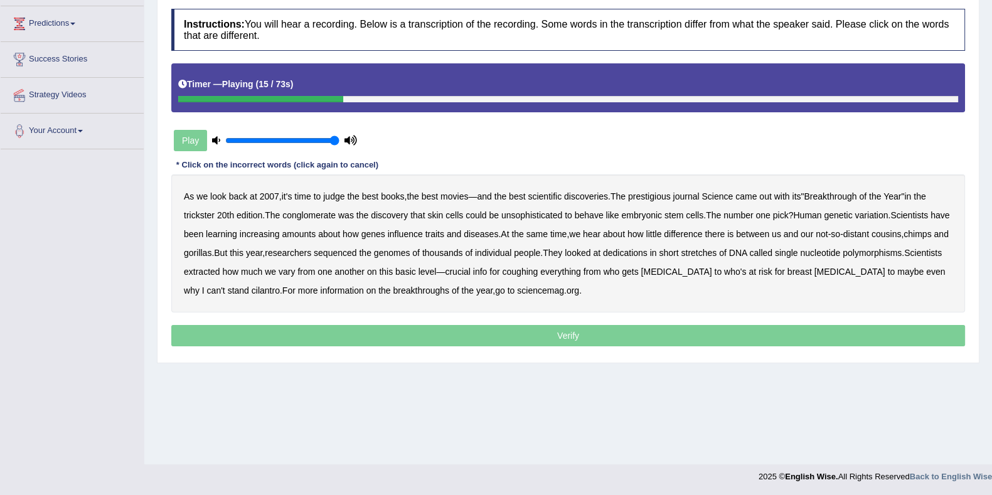
click at [211, 212] on b "trickster" at bounding box center [199, 215] width 31 height 10
click at [323, 213] on b "conglomerate" at bounding box center [308, 215] width 53 height 10
click at [527, 215] on b "unsophisticated" at bounding box center [531, 215] width 61 height 10
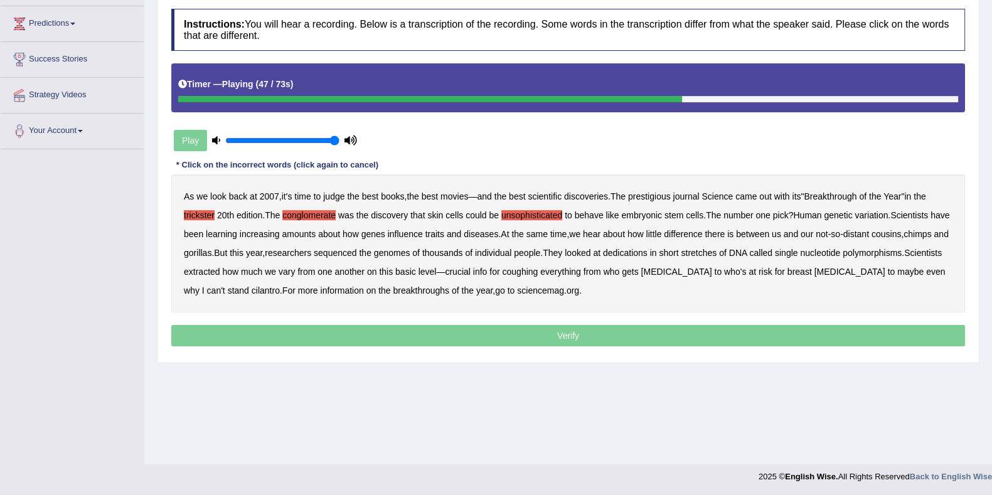
click at [420, 254] on b "of" at bounding box center [416, 253] width 8 height 10
click at [420, 253] on b "of" at bounding box center [416, 253] width 8 height 10
click at [648, 254] on b "dedications" at bounding box center [625, 253] width 45 height 10
click at [220, 275] on b "extracted" at bounding box center [202, 272] width 36 height 10
click at [538, 272] on b "coughing" at bounding box center [520, 272] width 36 height 10
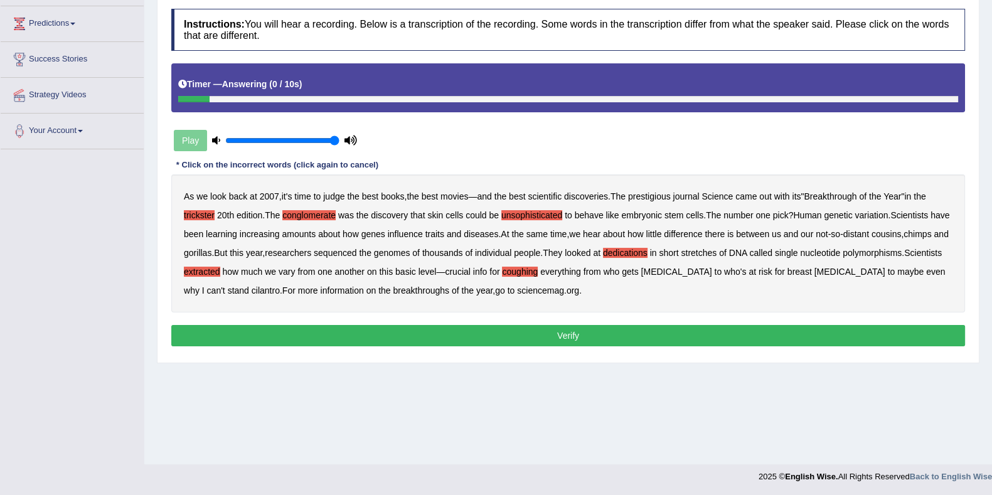
click at [568, 336] on button "Verify" at bounding box center [568, 335] width 794 height 21
